Goal: Transaction & Acquisition: Purchase product/service

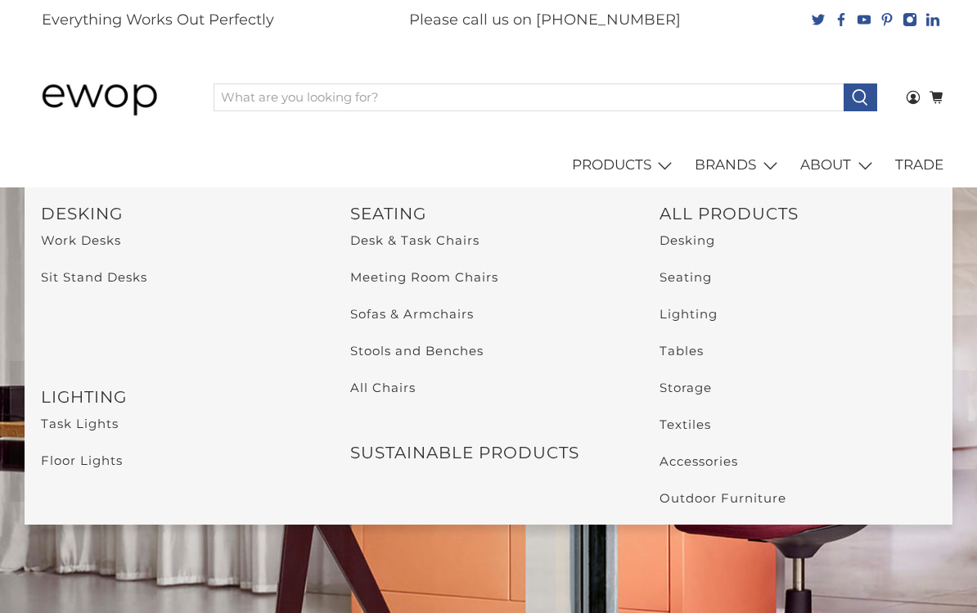
click at [702, 417] on link "Textiles" at bounding box center [686, 425] width 52 height 16
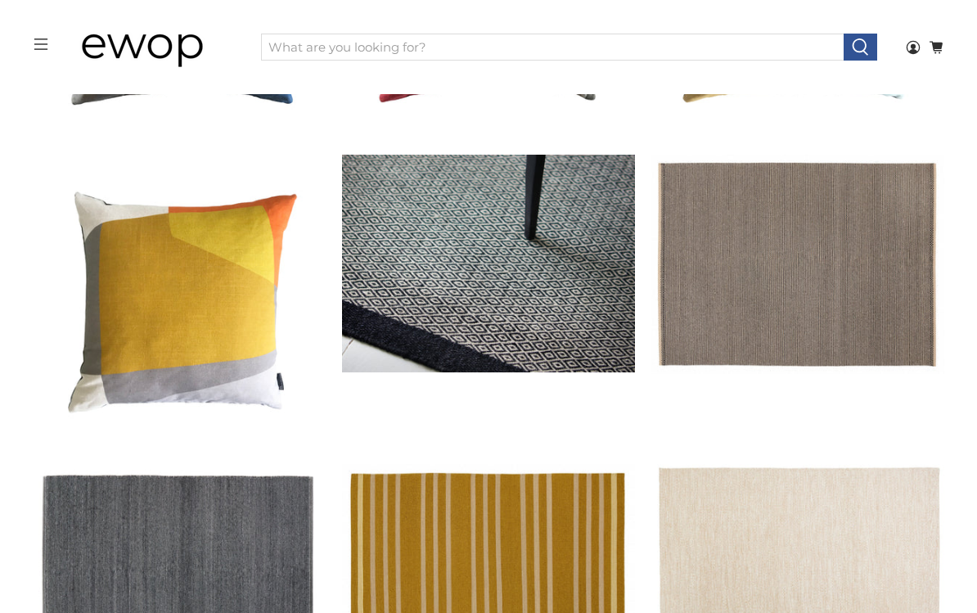
scroll to position [980, 0]
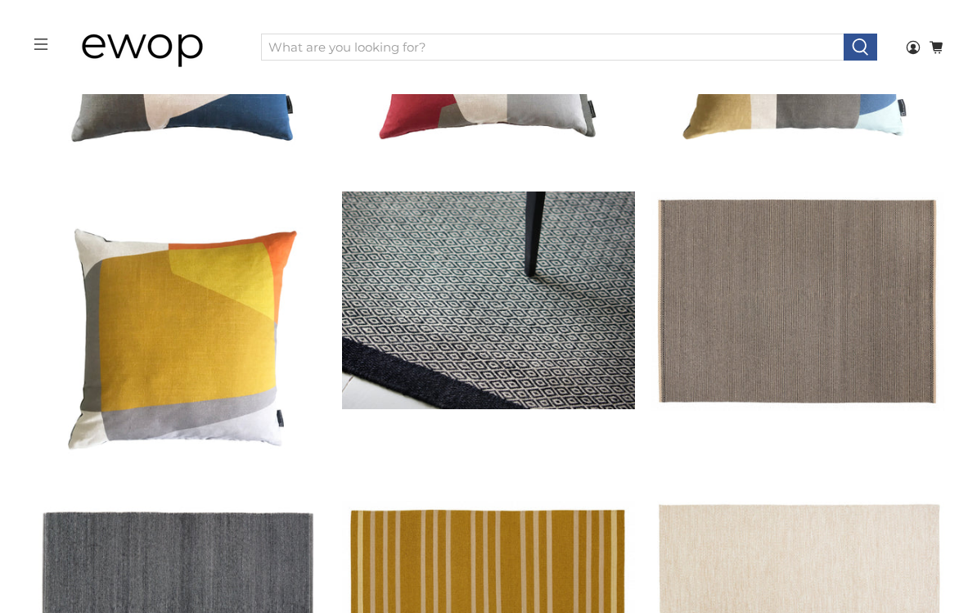
click at [577, 296] on link "Balder Rug" at bounding box center [488, 301] width 293 height 218
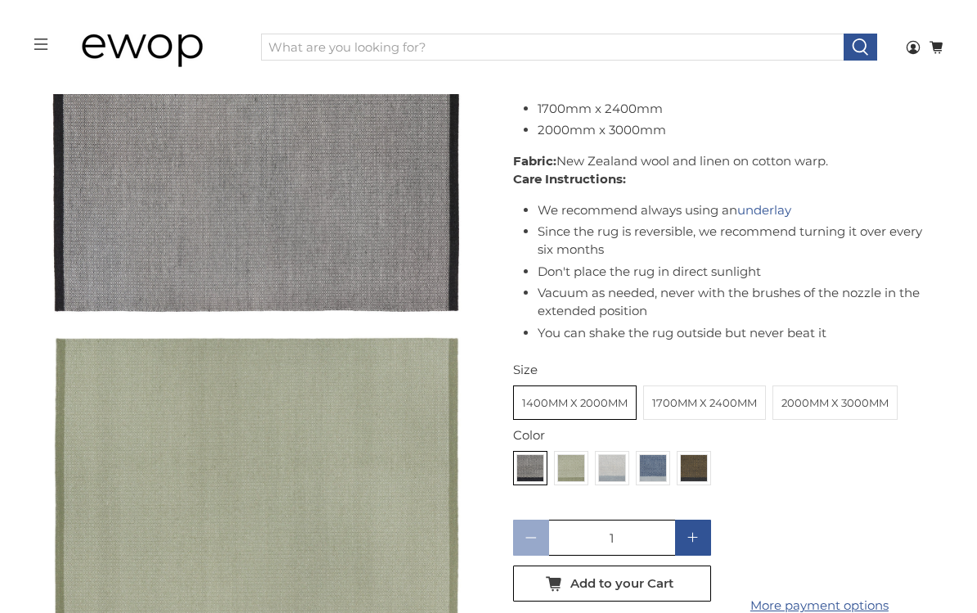
scroll to position [544, 0]
click at [570, 463] on img at bounding box center [571, 467] width 26 height 26
click at [0, 0] on input "radio" at bounding box center [0, 0] width 0 height 0
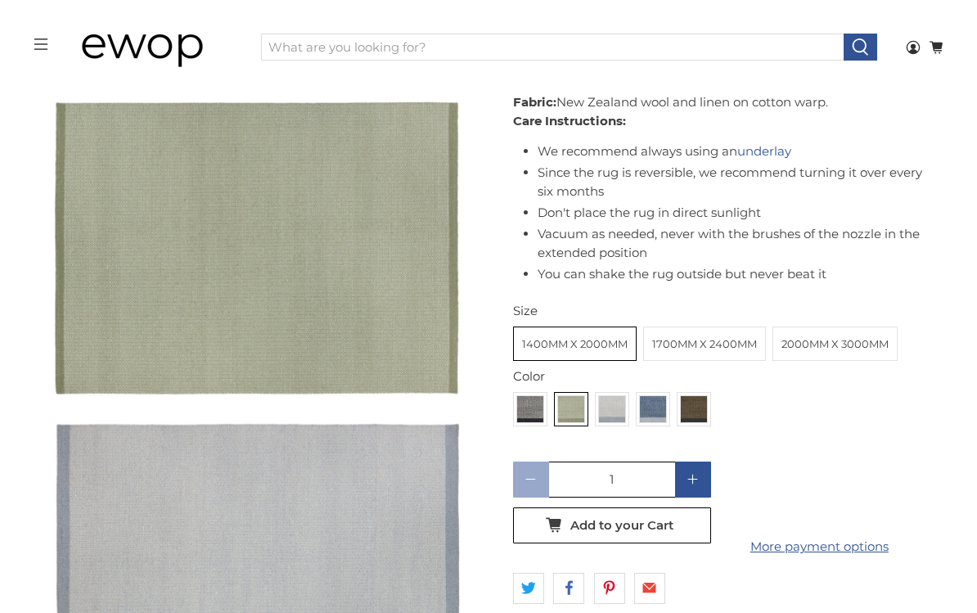
scroll to position [781, 0]
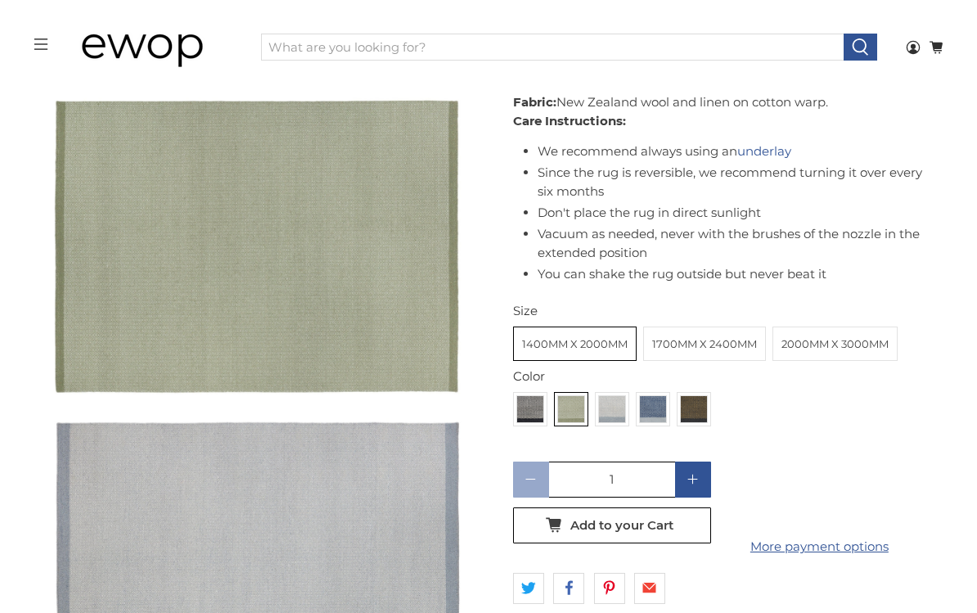
click at [663, 406] on img at bounding box center [653, 409] width 26 height 26
click at [0, 0] on input "radio" at bounding box center [0, 0] width 0 height 0
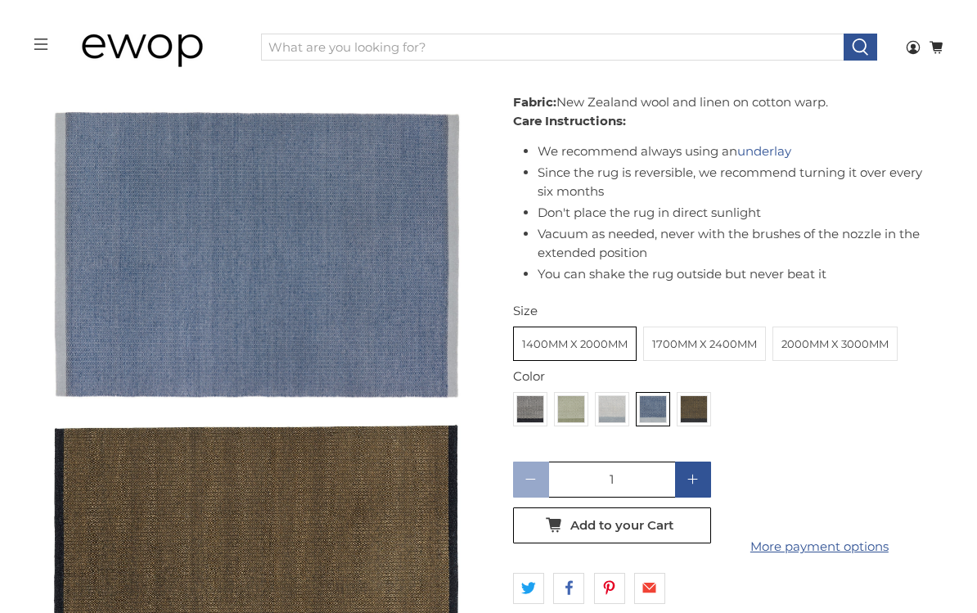
scroll to position [1416, 0]
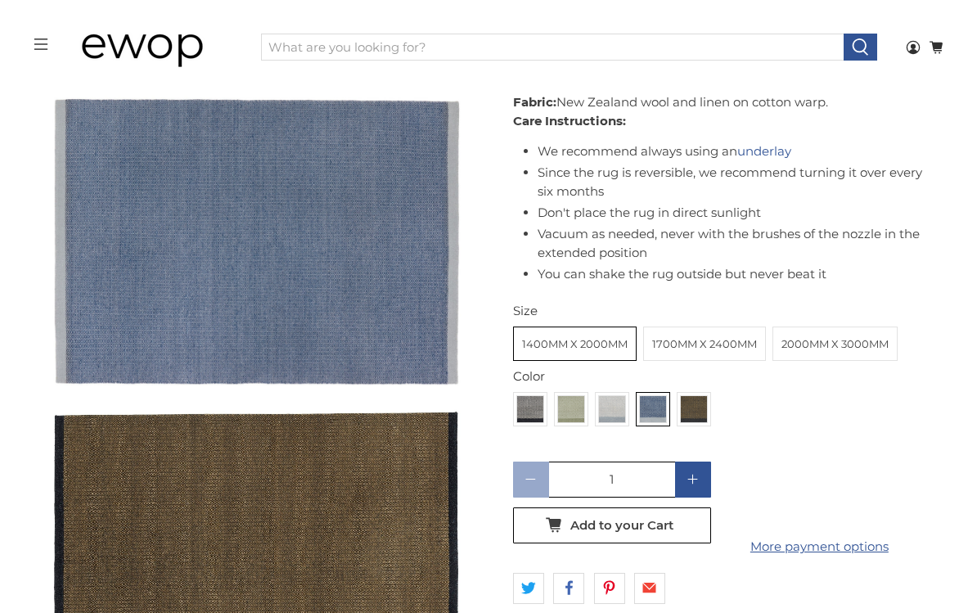
click at [699, 396] on img at bounding box center [694, 409] width 26 height 26
click at [0, 0] on input "radio" at bounding box center [0, 0] width 0 height 0
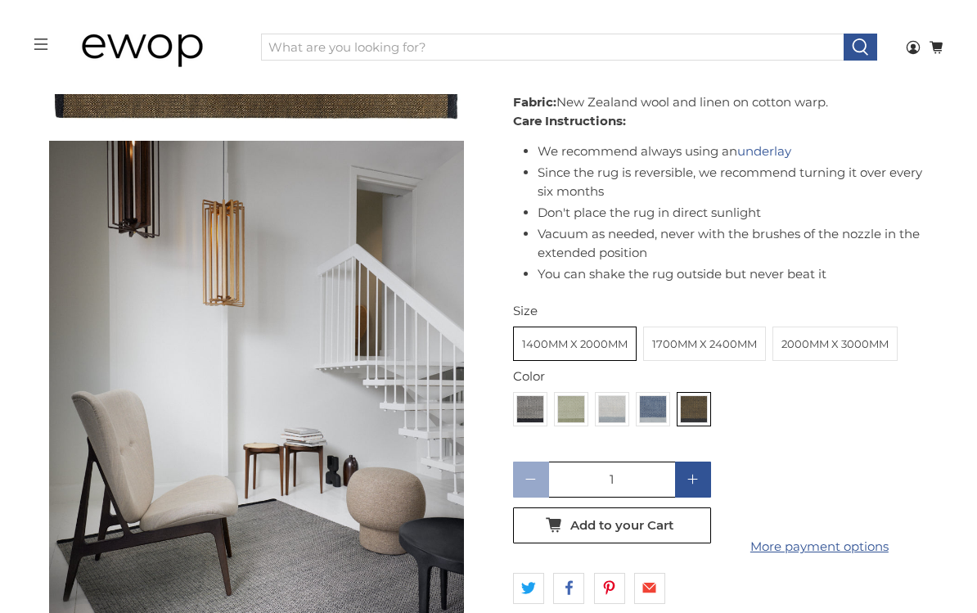
click at [584, 396] on img at bounding box center [571, 409] width 26 height 26
click at [0, 0] on input "radio" at bounding box center [0, 0] width 0 height 0
